Goal: Information Seeking & Learning: Learn about a topic

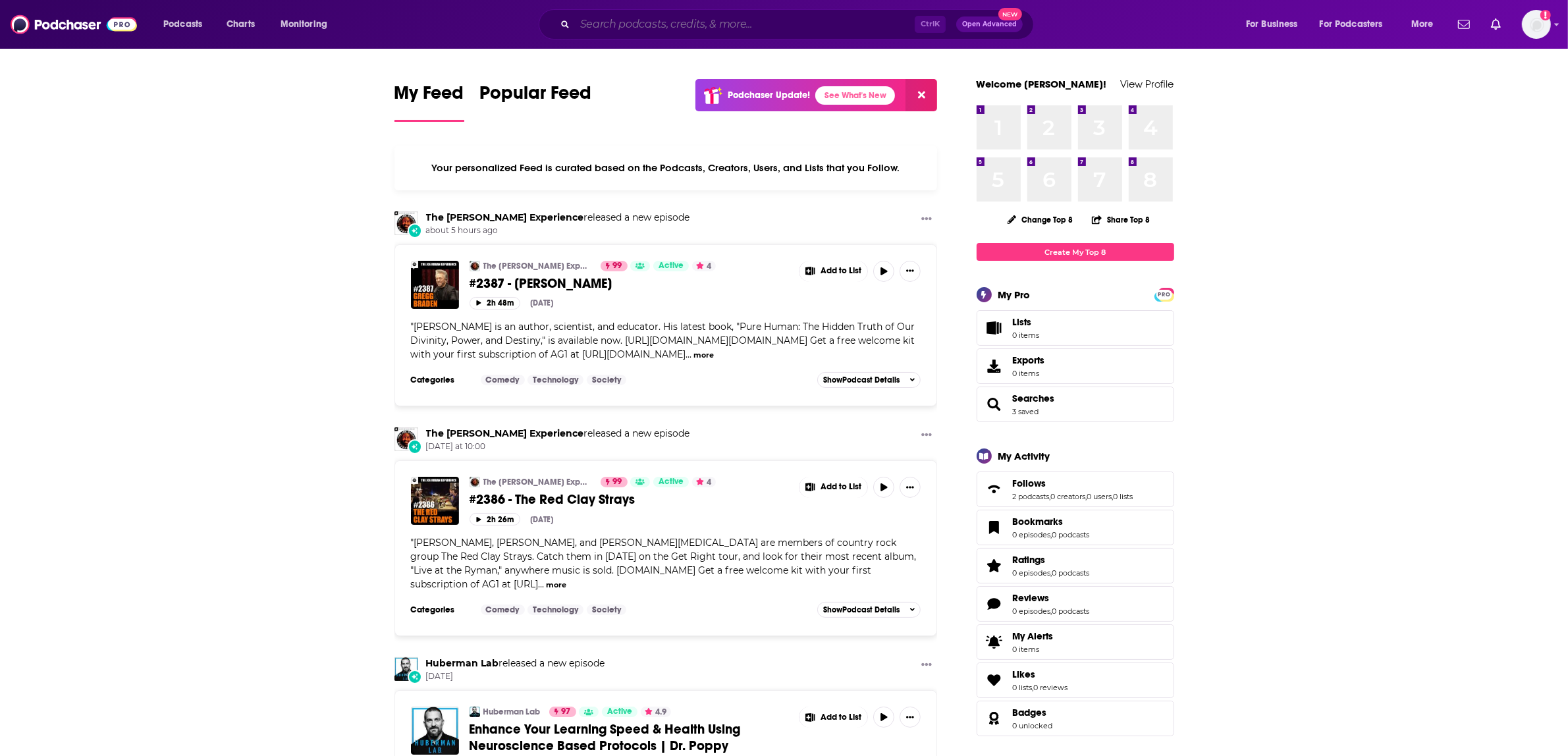
click at [736, 30] on input "Search podcasts, credits, & more..." at bounding box center [745, 24] width 339 height 21
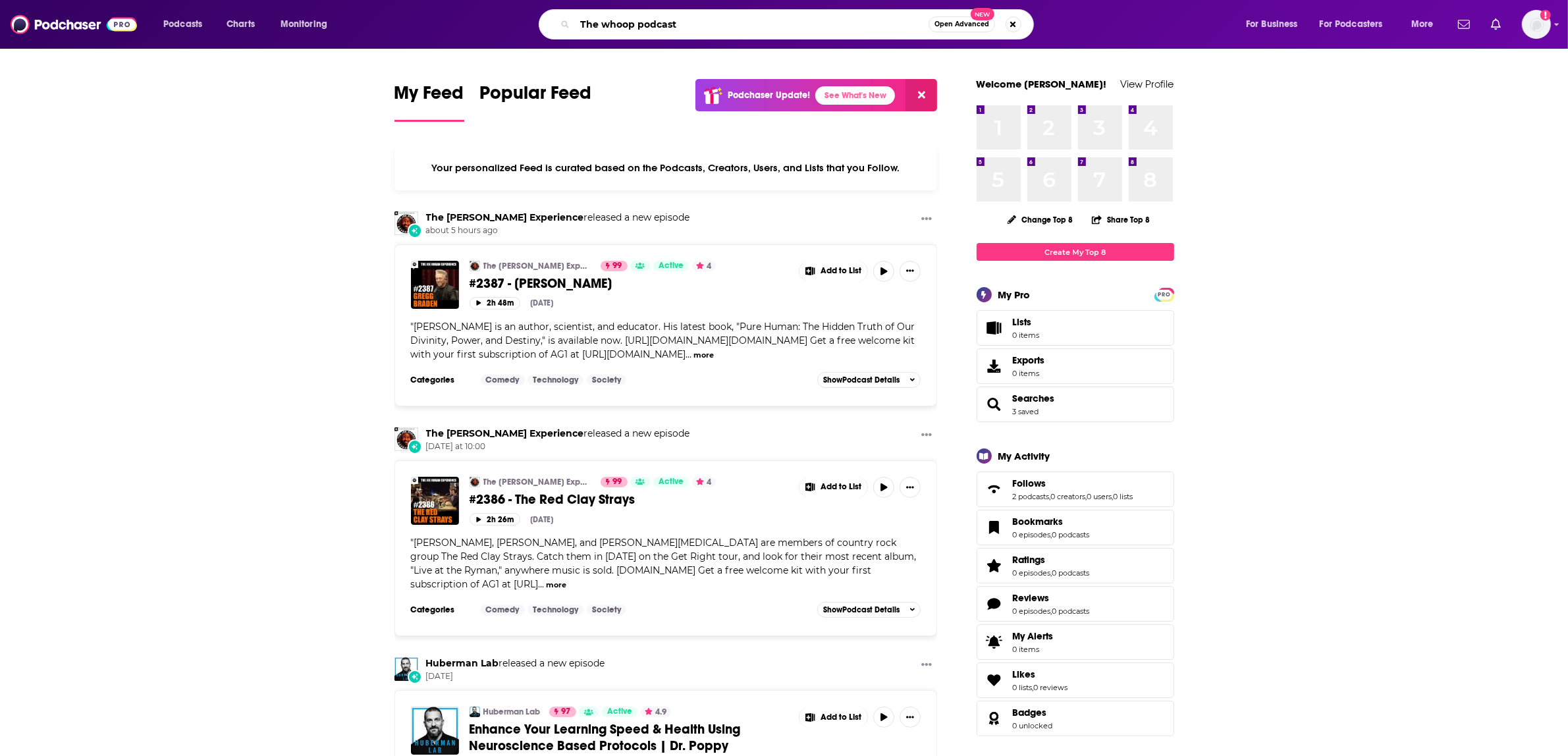
type input "The whoop podcast"
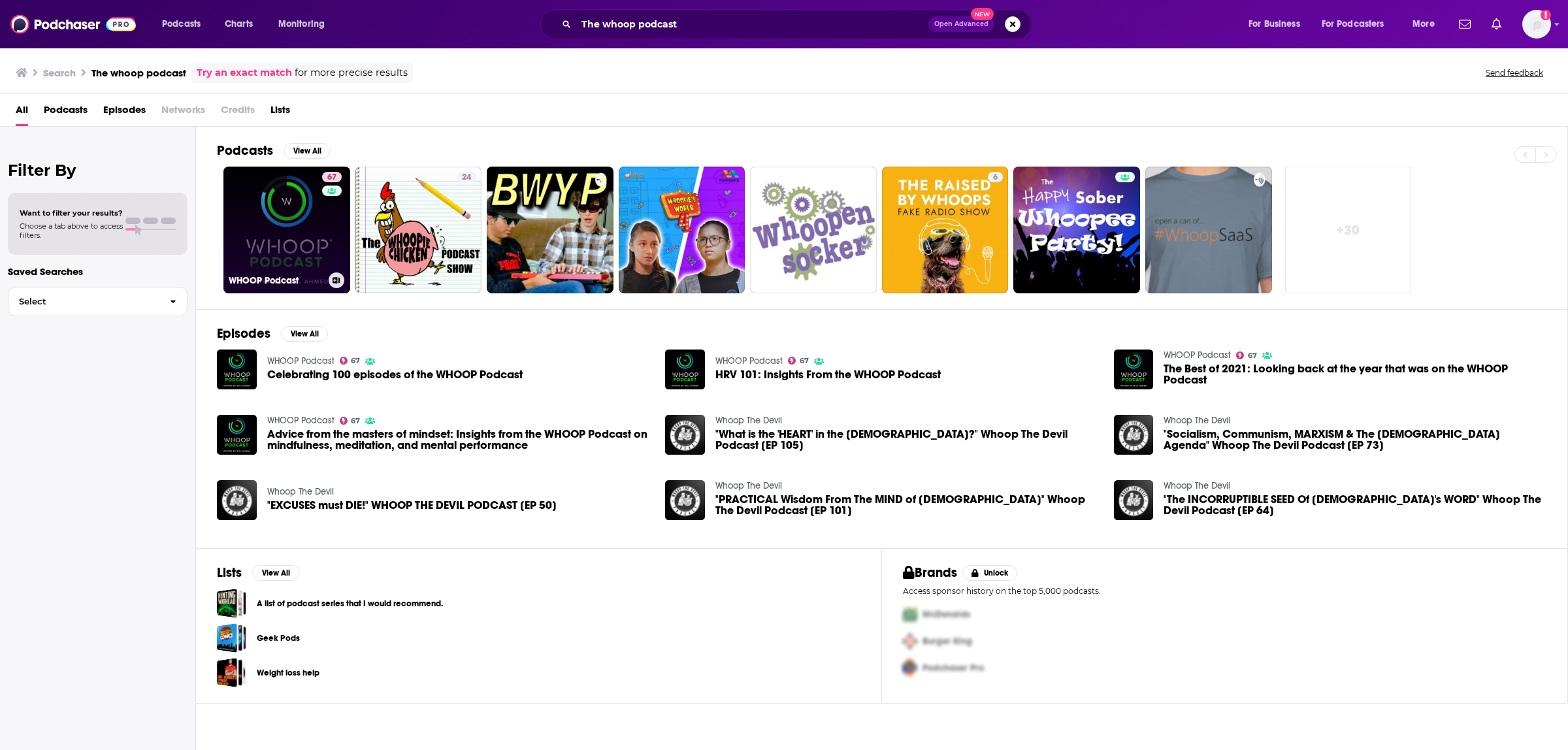
click at [297, 220] on link "67 WHOOP Podcast" at bounding box center [286, 230] width 126 height 127
